Goal: Information Seeking & Learning: Check status

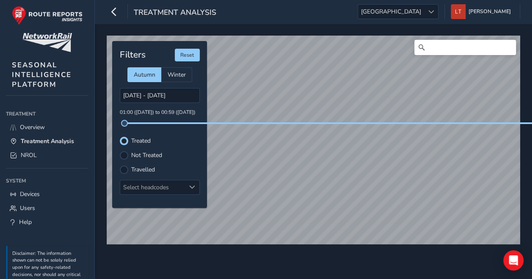
click at [351, 264] on div "© Mapbox © OpenStreetMap Improve this map Filters Reset Autumn Winter [DATE] - …" at bounding box center [314, 151] width 438 height 255
click at [386, 247] on div "© Mapbox © OpenStreetMap Improve this map" at bounding box center [314, 140] width 420 height 215
click at [424, 10] on span "[GEOGRAPHIC_DATA]" at bounding box center [391, 12] width 66 height 14
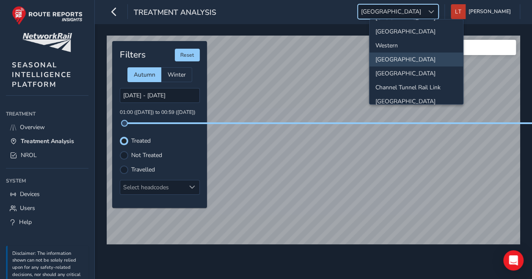
scroll to position [66, 0]
click at [321, 276] on div "© Mapbox © OpenStreetMap Improve this map Filters Reset Autumn Winter [DATE] - …" at bounding box center [314, 151] width 438 height 255
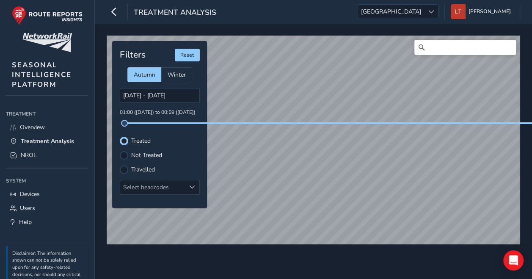
click at [403, 122] on div "© Mapbox © OpenStreetMap Improve this map Filters Reset Autumn Winter [DATE] - …" at bounding box center [314, 137] width 420 height 208
click at [429, 20] on div "Treatment Analysis [GEOGRAPHIC_DATA] [GEOGRAPHIC_DATA] [PERSON_NAME] Colour Sch…" at bounding box center [314, 12] width 438 height 24
click at [424, 15] on span "[GEOGRAPHIC_DATA]" at bounding box center [391, 12] width 66 height 14
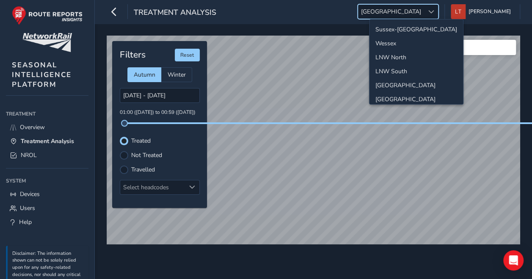
scroll to position [29, 0]
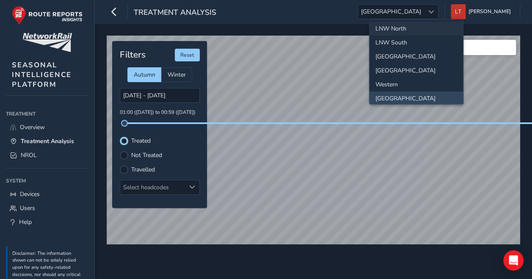
click at [408, 25] on li "LNW North" at bounding box center [417, 29] width 94 height 14
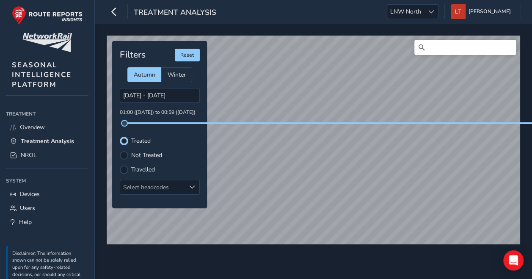
click at [343, 122] on div "© Mapbox © OpenStreetMap Improve this map © Maxar Filters Reset Autumn Winter […" at bounding box center [314, 137] width 420 height 208
click at [149, 169] on label "Travelled" at bounding box center [143, 170] width 24 height 6
click at [124, 169] on input "Travelled" at bounding box center [124, 169] width 0 height 0
click at [126, 121] on span at bounding box center [124, 123] width 7 height 7
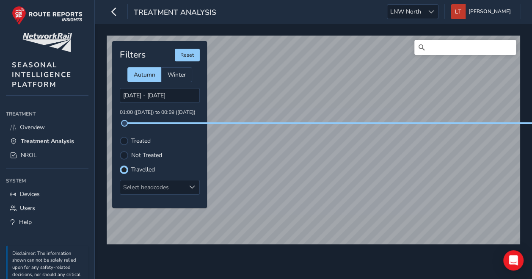
click at [198, 126] on div "Filters Reset Autumn Winter [DATE] - [DATE] 01:00 ([DATE]) to 00:59 ([DATE]) Tr…" at bounding box center [159, 124] width 95 height 167
click at [198, 119] on div "[DATE] - [DATE] 01:00 ([DATE]) to 00:59 ([DATE])" at bounding box center [160, 106] width 80 height 36
click at [197, 119] on div "[DATE] - [DATE] 01:00 ([DATE]) to 00:59 ([DATE])" at bounding box center [160, 106] width 80 height 36
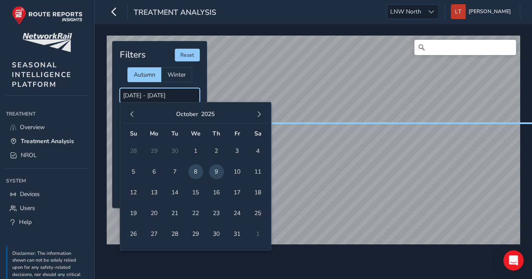
click at [170, 94] on input "[DATE] - [DATE]" at bounding box center [160, 95] width 80 height 15
click at [215, 172] on span "9" at bounding box center [216, 171] width 15 height 15
click at [175, 169] on span "7" at bounding box center [175, 171] width 15 height 15
click at [166, 93] on input "[DATE] - [DATE]" at bounding box center [160, 95] width 80 height 15
click at [193, 169] on span "8" at bounding box center [195, 171] width 15 height 15
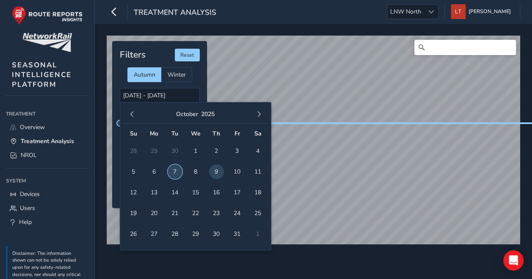
click at [176, 174] on span "7" at bounding box center [175, 171] width 15 height 15
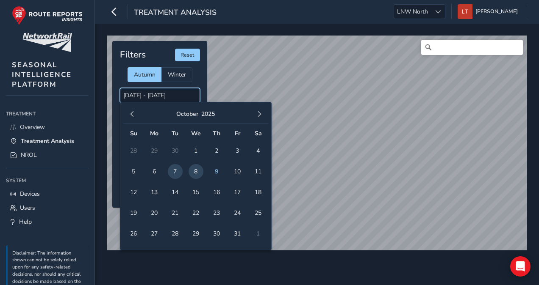
click at [163, 93] on input "[DATE] - [DATE]" at bounding box center [160, 95] width 80 height 15
click at [175, 174] on span "7" at bounding box center [175, 171] width 15 height 15
click at [193, 169] on span "8" at bounding box center [195, 171] width 15 height 15
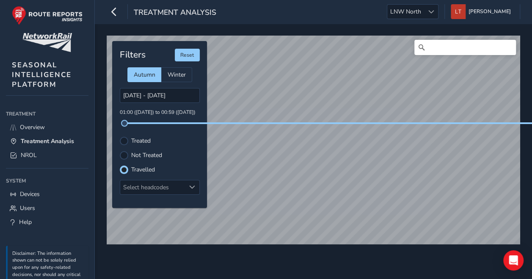
click at [128, 139] on div "Treated" at bounding box center [160, 141] width 80 height 8
click at [146, 142] on label "Treated" at bounding box center [140, 141] width 19 height 6
click at [124, 140] on input "Treated" at bounding box center [124, 140] width 0 height 0
click at [150, 94] on input "[DATE] - [DATE]" at bounding box center [160, 95] width 80 height 15
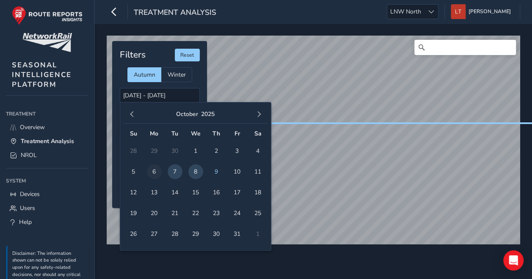
click at [152, 169] on span "6" at bounding box center [154, 171] width 15 height 15
click at [175, 169] on span "7" at bounding box center [175, 171] width 15 height 15
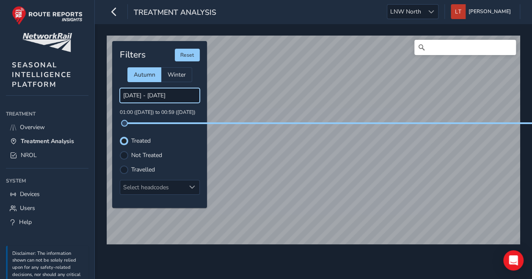
click at [163, 99] on input "[DATE] - [DATE]" at bounding box center [160, 95] width 80 height 15
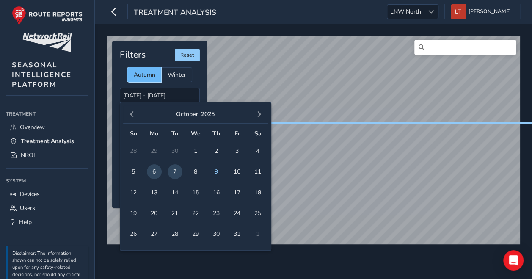
click at [152, 78] on span "Autumn" at bounding box center [145, 75] width 22 height 8
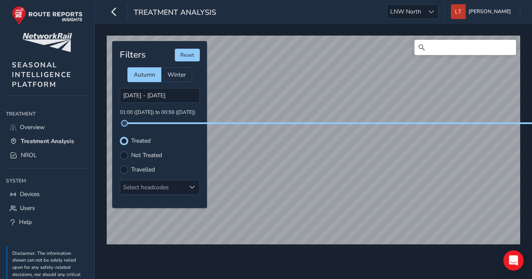
click at [142, 167] on label "Travelled" at bounding box center [143, 170] width 24 height 6
click at [119, 165] on input "Travelled" at bounding box center [119, 165] width 0 height 0
click at [161, 91] on input "[DATE] - [DATE]" at bounding box center [160, 95] width 80 height 15
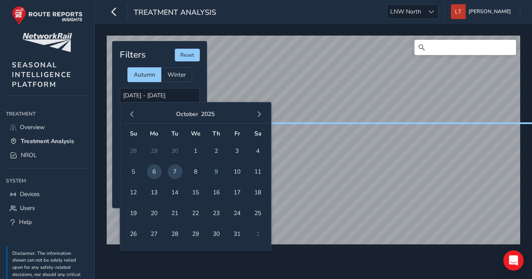
click at [172, 169] on span "7" at bounding box center [175, 171] width 15 height 15
click at [193, 169] on span "8" at bounding box center [195, 171] width 15 height 15
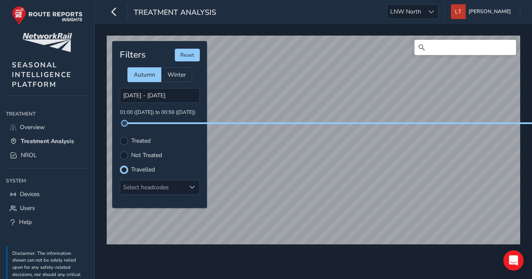
click at [136, 135] on div "Filters Reset Autumn Winter [DATE] - [DATE] 01:00 ([DATE]) to 00:59 ([DATE]) Tr…" at bounding box center [159, 124] width 95 height 167
click at [142, 140] on label "Treated" at bounding box center [140, 141] width 19 height 6
click at [119, 136] on input "Treated" at bounding box center [119, 136] width 0 height 0
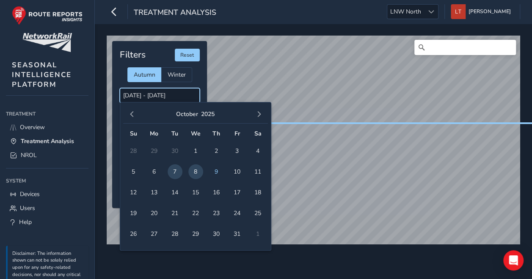
click at [171, 96] on input "[DATE] - [DATE]" at bounding box center [160, 95] width 80 height 15
click at [154, 171] on span "6" at bounding box center [154, 171] width 15 height 15
click at [173, 172] on span "7" at bounding box center [175, 171] width 15 height 15
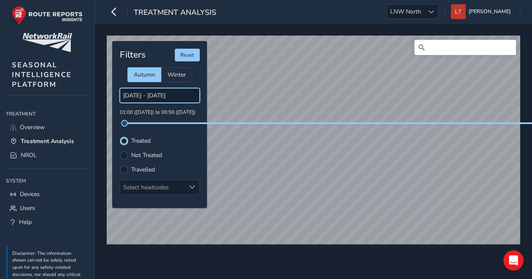
click at [154, 98] on input "[DATE] - [DATE]" at bounding box center [160, 95] width 80 height 15
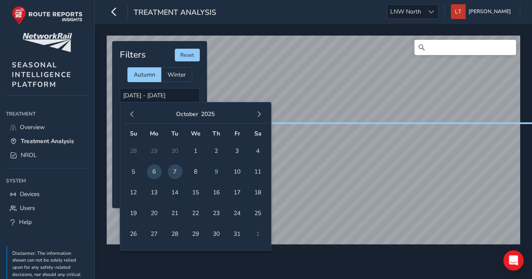
click at [170, 171] on span "7" at bounding box center [175, 171] width 15 height 15
click at [174, 170] on span "7" at bounding box center [175, 171] width 15 height 15
type input "[DATE] - [DATE]"
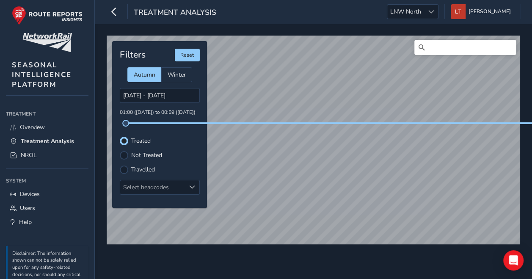
click at [140, 141] on label "Treated" at bounding box center [140, 141] width 19 height 6
click at [119, 136] on input "Treated" at bounding box center [119, 136] width 0 height 0
click at [144, 154] on label "Not Treated" at bounding box center [146, 155] width 31 height 6
click at [124, 155] on input "Not Treated" at bounding box center [124, 155] width 0 height 0
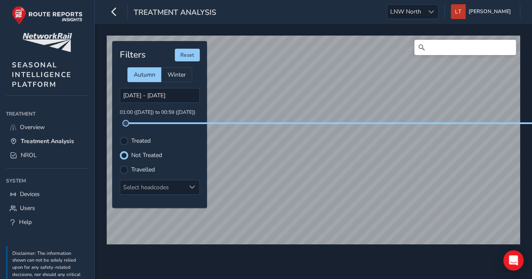
click at [141, 141] on label "Treated" at bounding box center [140, 141] width 19 height 6
click at [119, 136] on input "Treated" at bounding box center [119, 136] width 0 height 0
click at [145, 172] on label "Travelled" at bounding box center [143, 170] width 24 height 6
click at [119, 165] on input "Travelled" at bounding box center [119, 165] width 0 height 0
click at [144, 138] on label "Treated" at bounding box center [140, 141] width 19 height 6
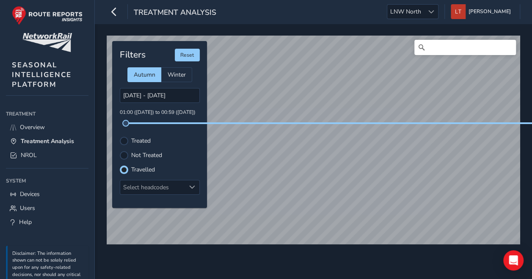
click at [119, 136] on input "Treated" at bounding box center [119, 136] width 0 height 0
click at [123, 171] on div at bounding box center [124, 170] width 8 height 8
